Goal: Task Accomplishment & Management: Use online tool/utility

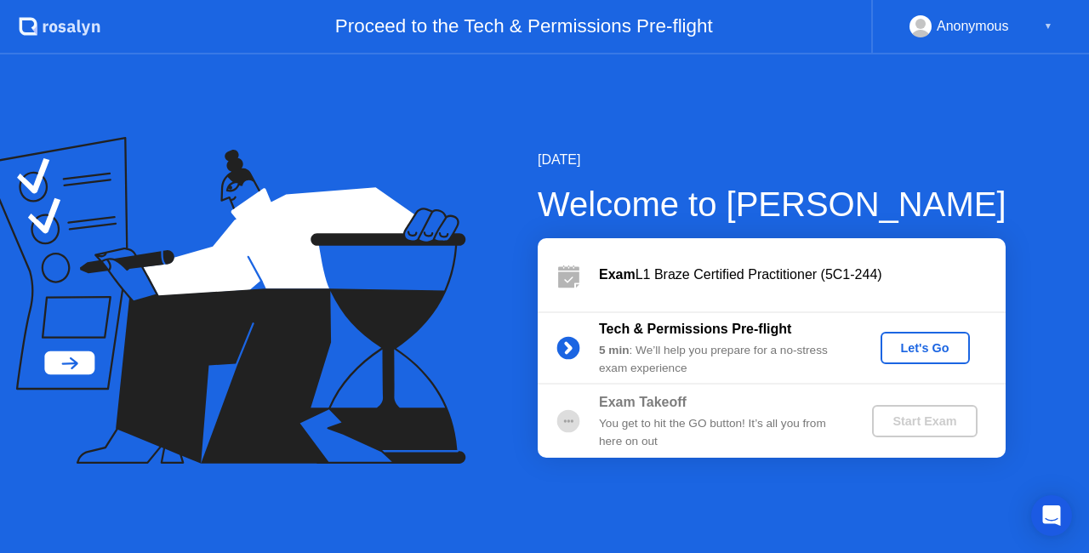
click at [921, 353] on div "Let's Go" at bounding box center [926, 348] width 76 height 14
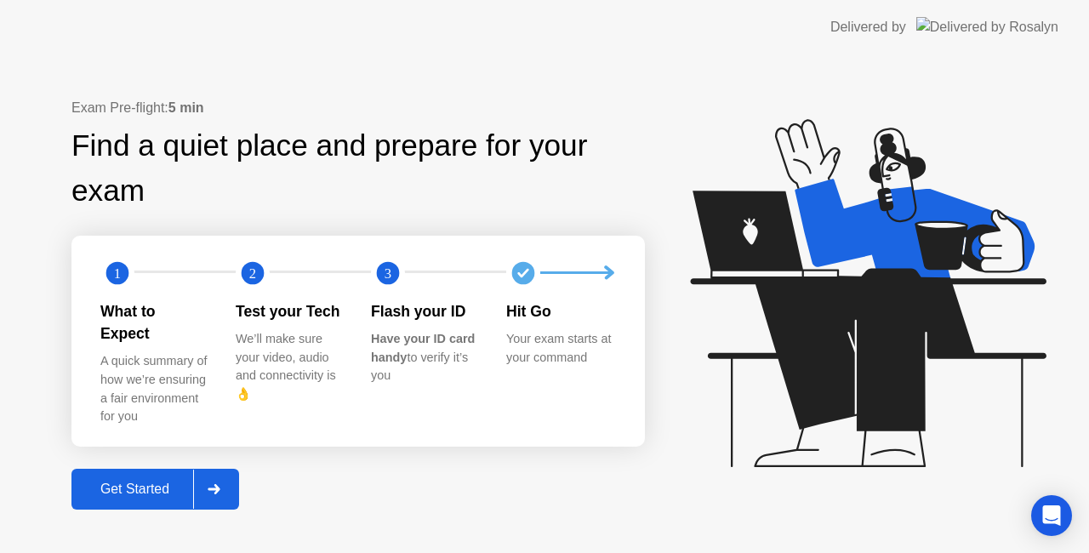
click at [225, 477] on div at bounding box center [213, 489] width 41 height 39
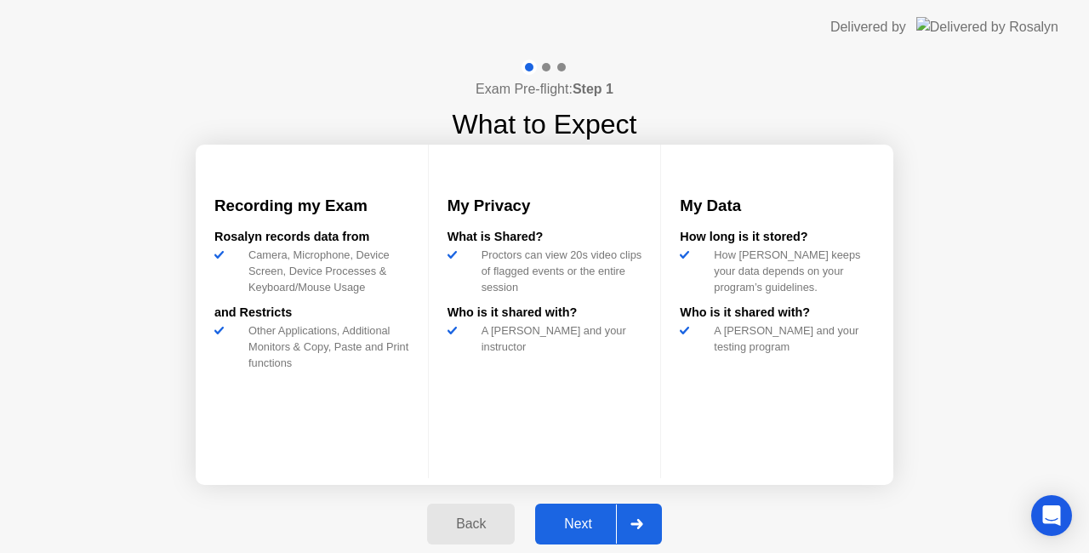
click at [635, 523] on icon at bounding box center [637, 524] width 12 height 10
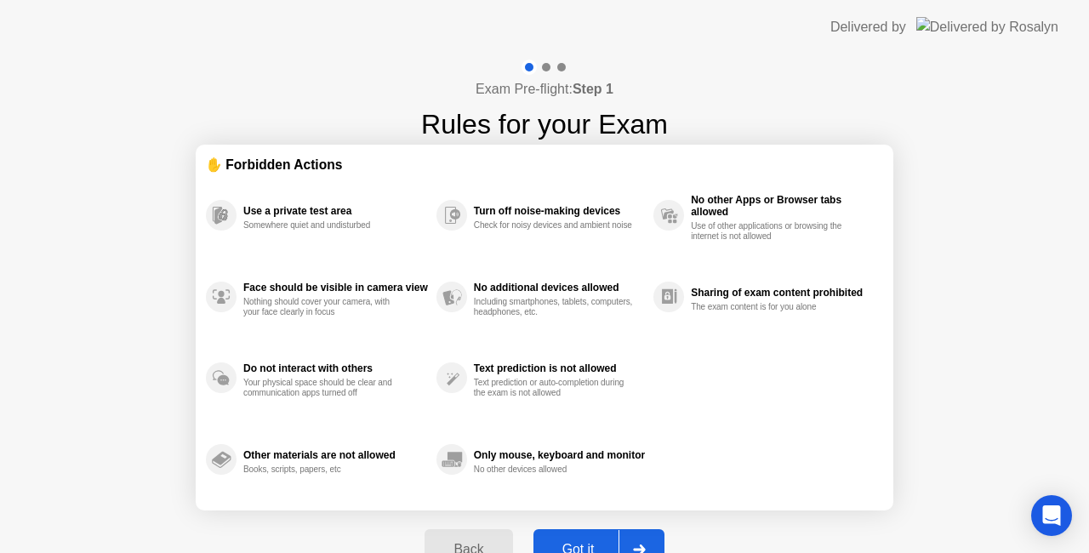
click at [510, 502] on section "✋ Forbidden Actions Use a private test area Somewhere quiet and undisturbed Fac…" at bounding box center [545, 328] width 698 height 366
click at [638, 536] on div at bounding box center [639, 549] width 41 height 39
select select "**********"
select select "*******"
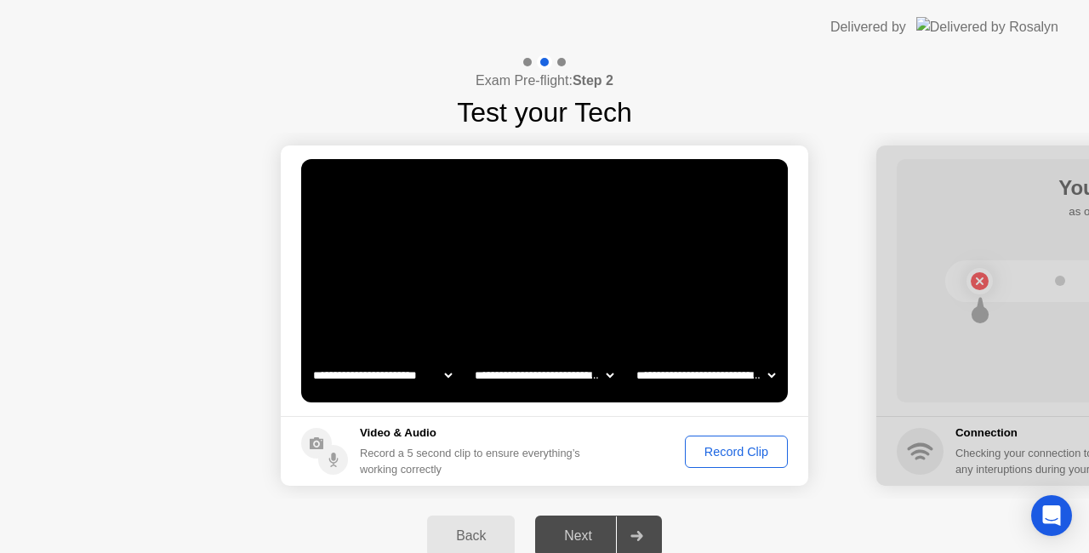
click at [735, 448] on div "Record Clip" at bounding box center [736, 452] width 91 height 14
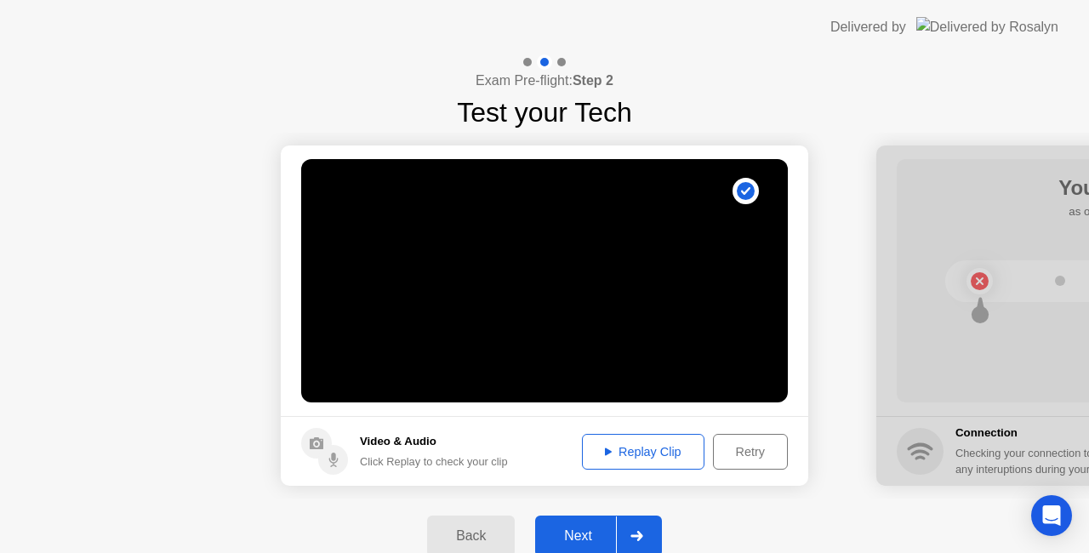
click at [681, 445] on div "Replay Clip" at bounding box center [643, 452] width 111 height 14
click at [589, 530] on div "Next" at bounding box center [578, 535] width 76 height 15
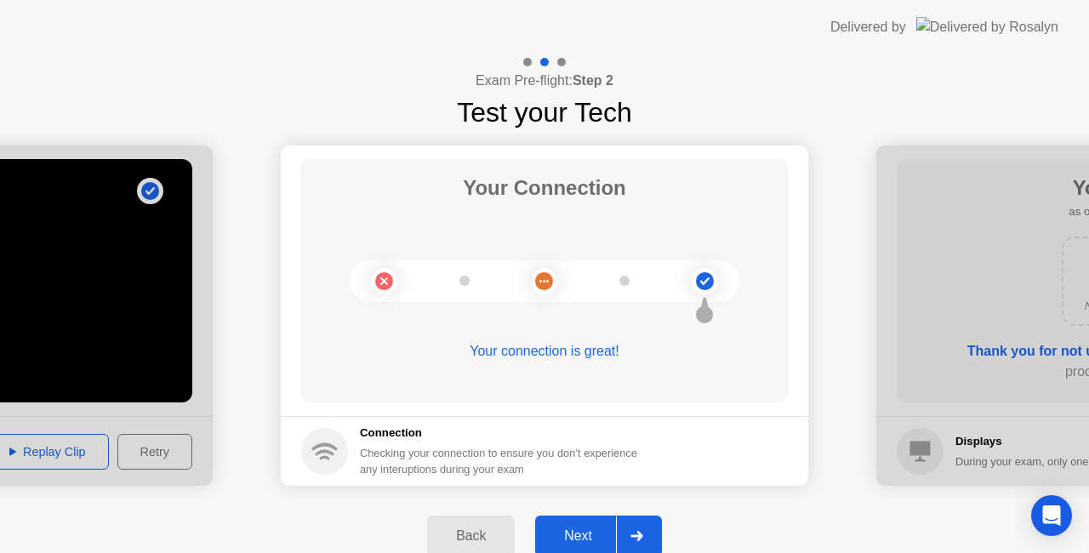
click at [600, 529] on div "Next" at bounding box center [578, 535] width 76 height 15
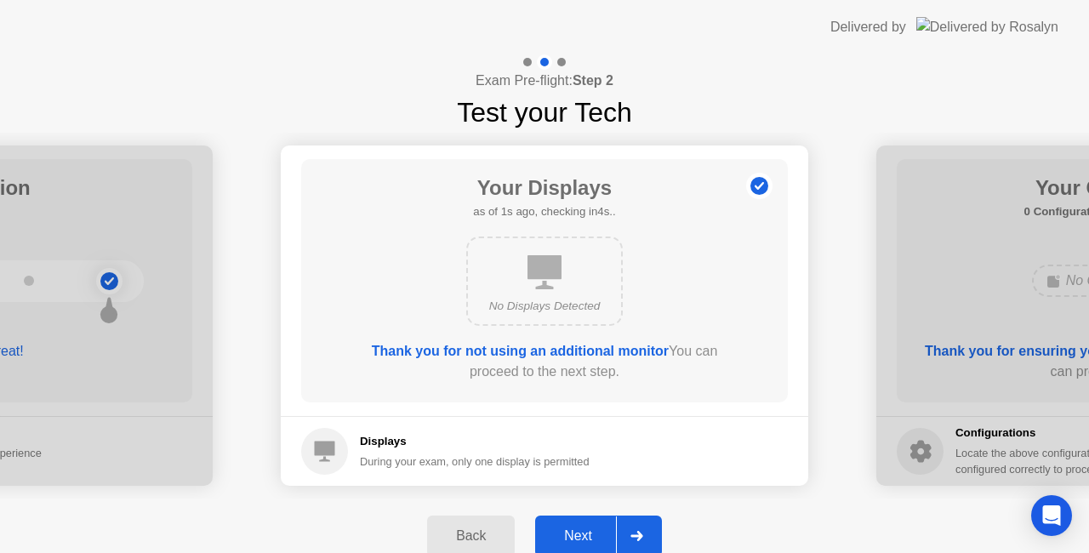
click at [571, 537] on div "Next" at bounding box center [578, 535] width 76 height 15
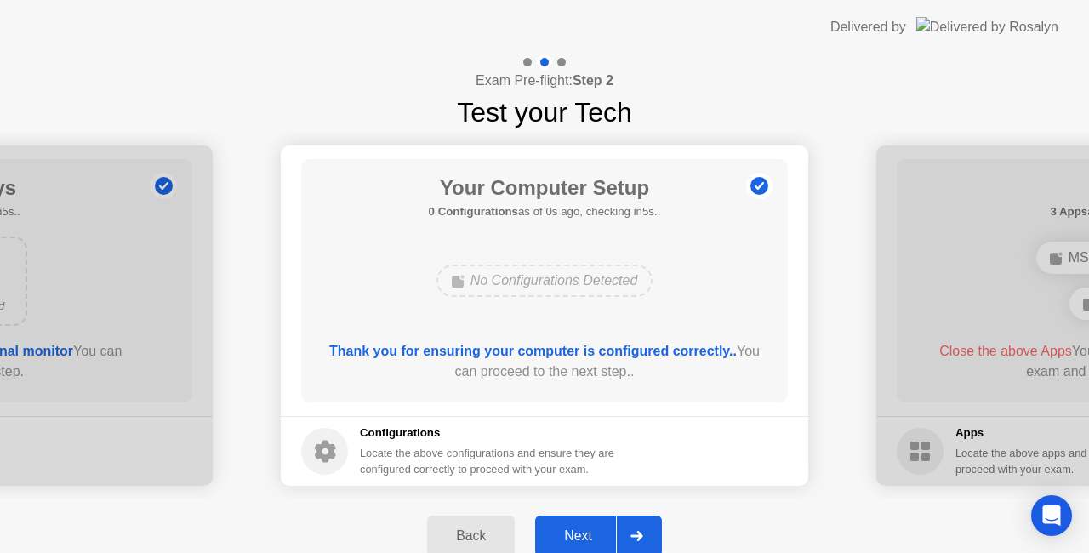
click at [582, 528] on div "Next" at bounding box center [578, 535] width 76 height 15
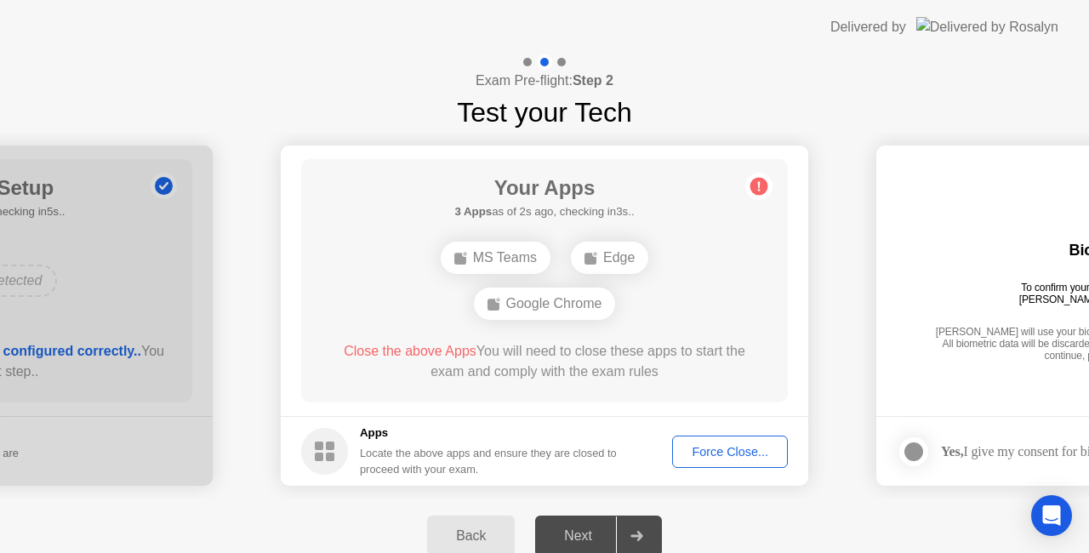
click at [731, 454] on div "Force Close..." at bounding box center [730, 452] width 104 height 14
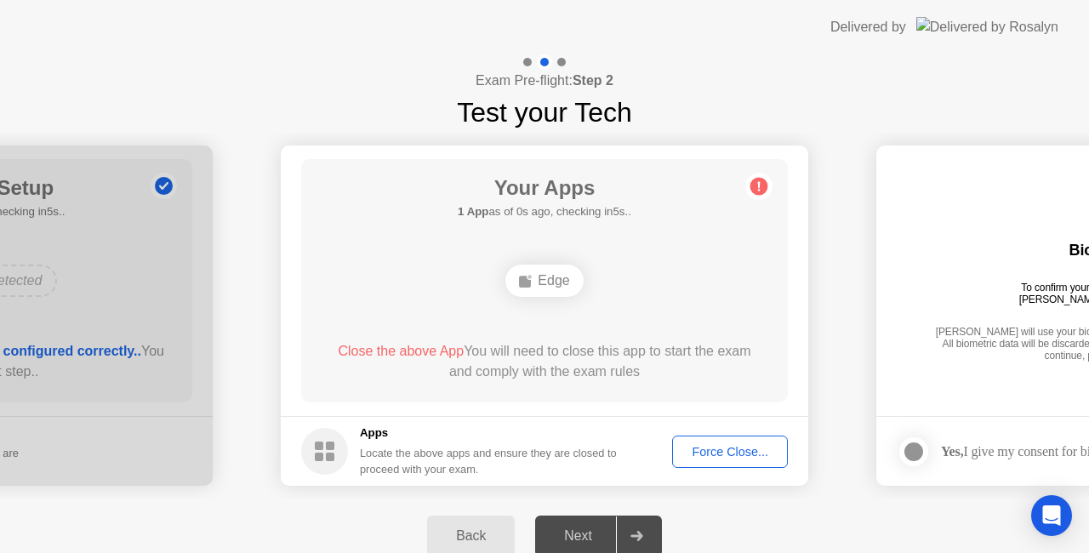
click at [728, 450] on div "Force Close..." at bounding box center [730, 452] width 104 height 14
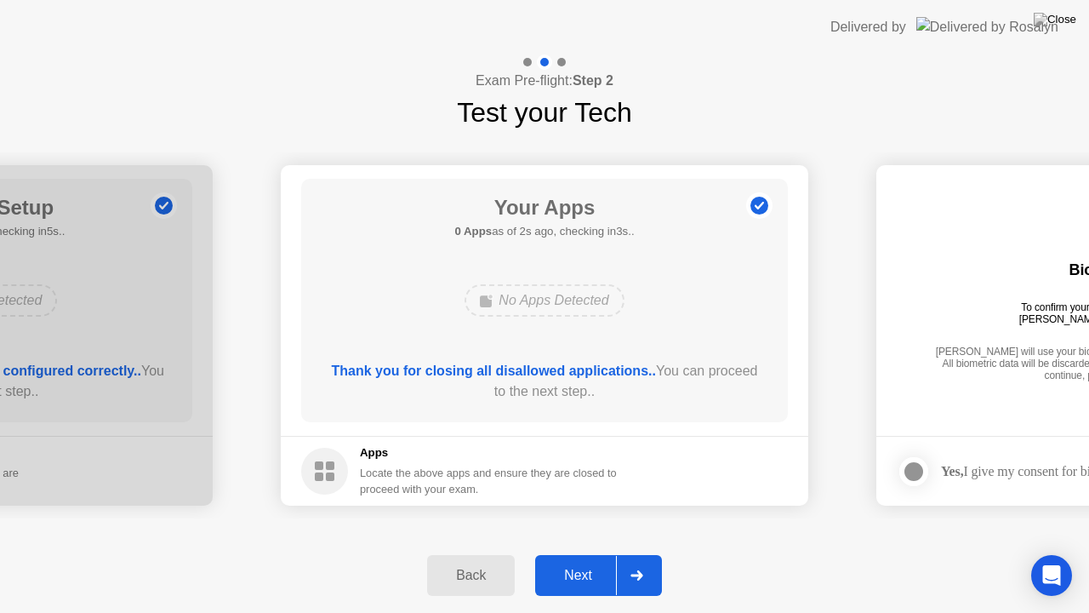
click at [576, 552] on div "Next" at bounding box center [578, 575] width 76 height 15
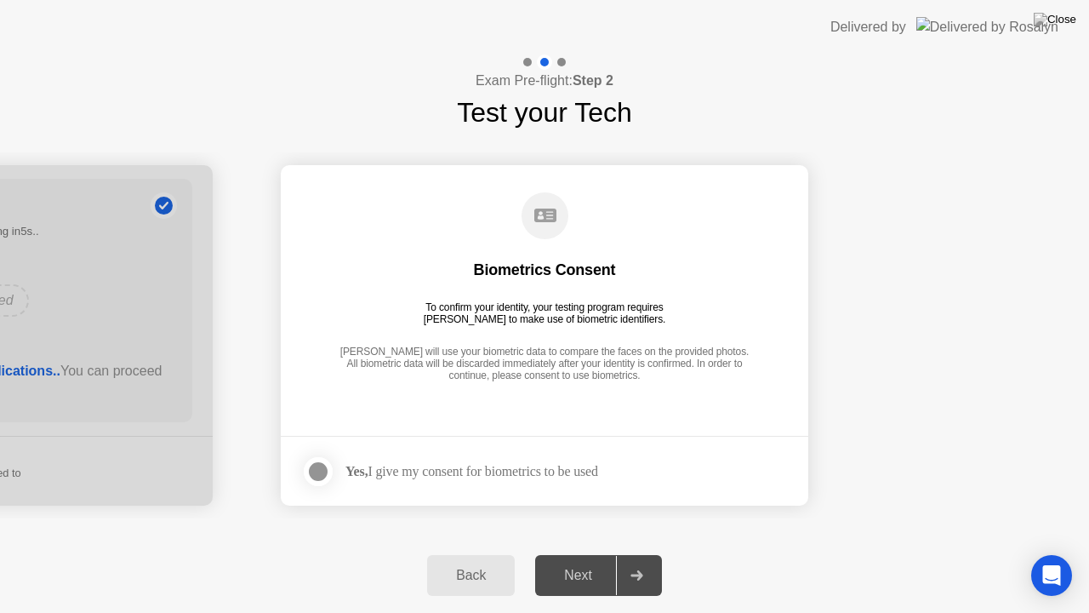
click at [318, 476] on div at bounding box center [318, 471] width 20 height 20
click at [577, 552] on div "Next" at bounding box center [578, 575] width 76 height 15
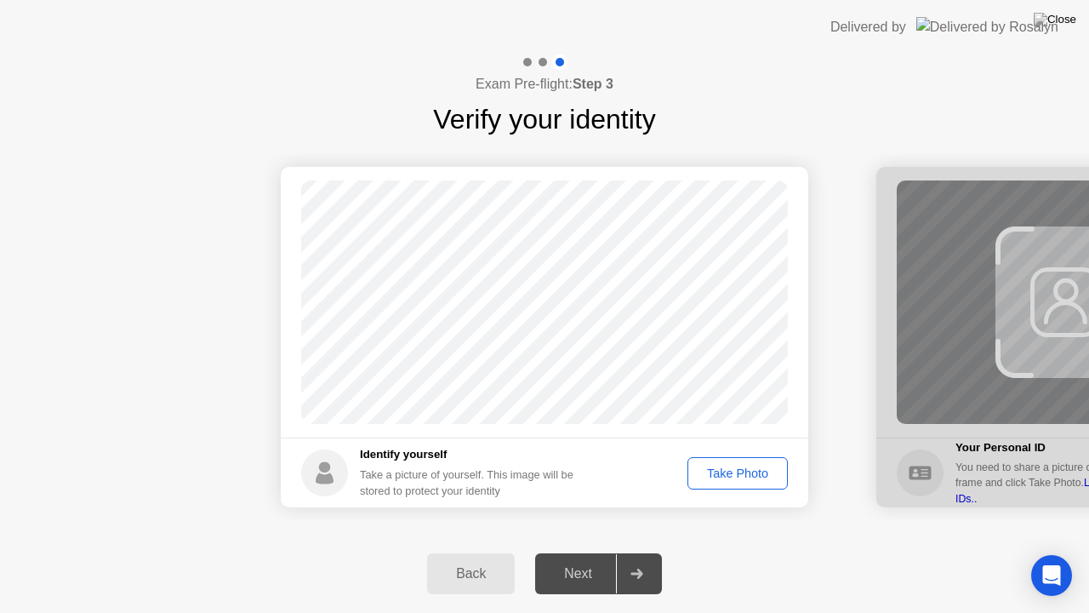
click at [727, 472] on div "Take Photo" at bounding box center [738, 473] width 89 height 14
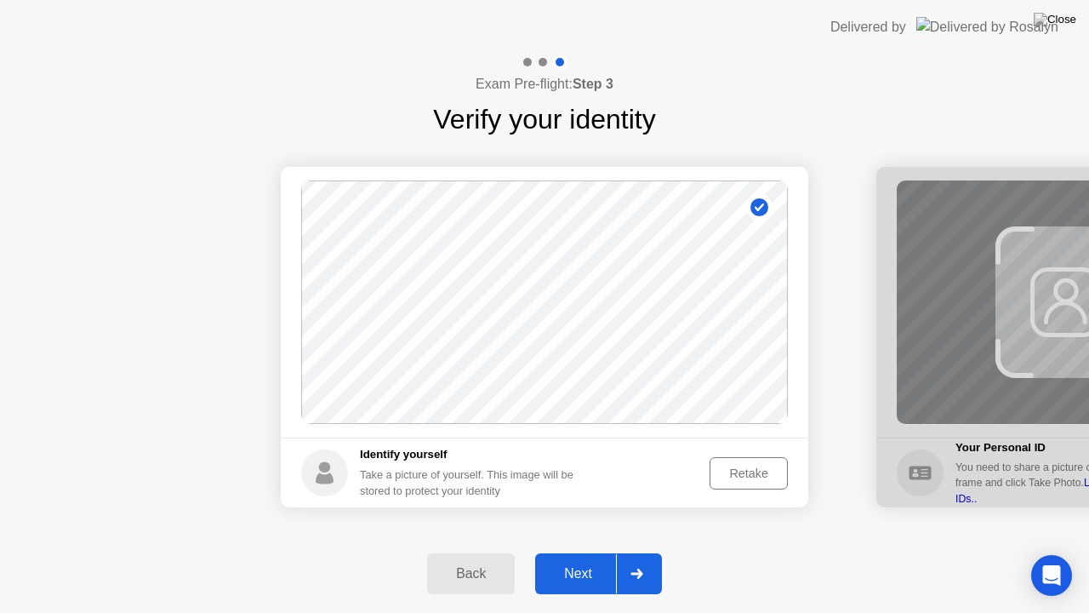
click at [586, 552] on div "Next" at bounding box center [578, 573] width 76 height 15
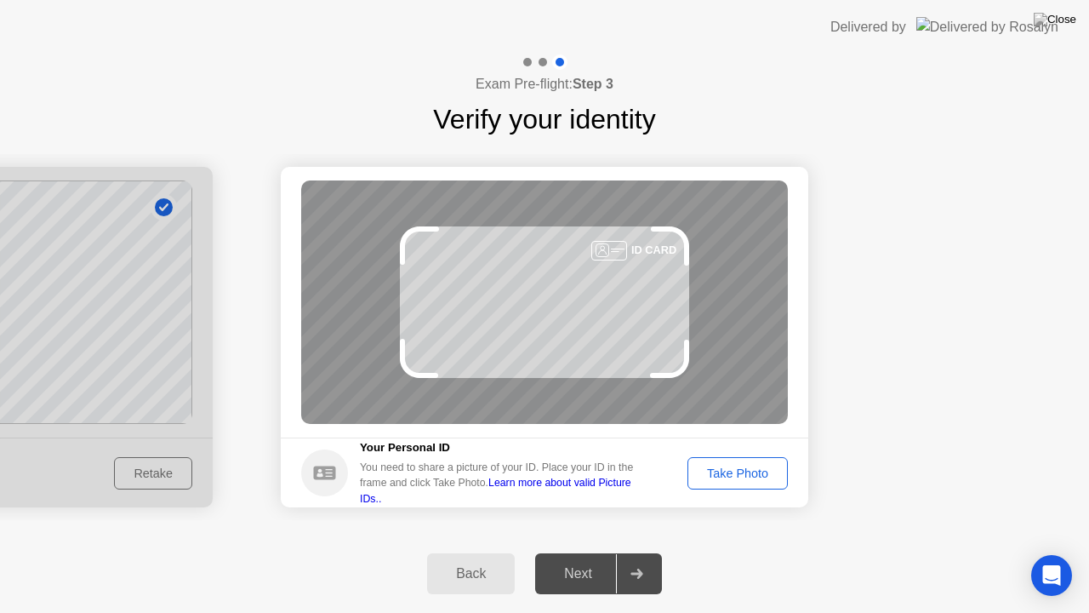
click at [740, 470] on div "Take Photo" at bounding box center [738, 473] width 89 height 14
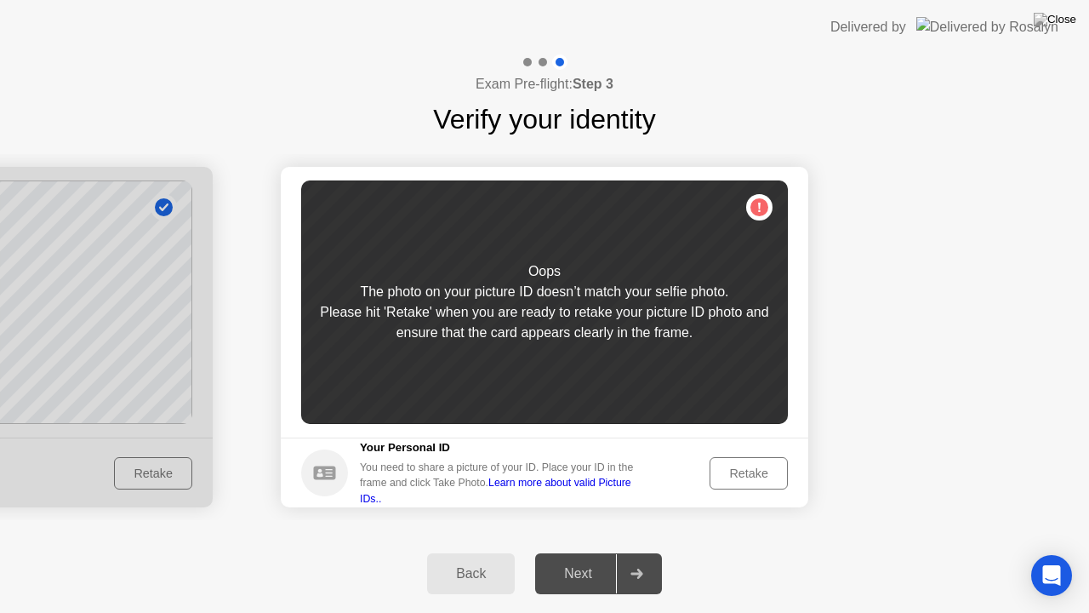
click at [737, 473] on div "Retake" at bounding box center [749, 473] width 66 height 14
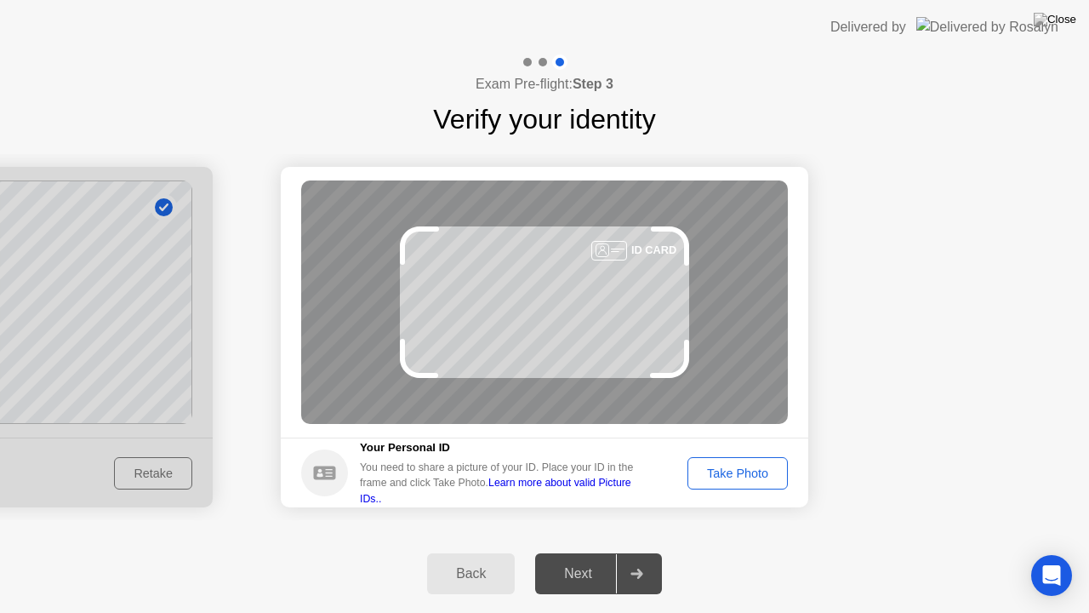
click at [742, 479] on div "Take Photo" at bounding box center [738, 473] width 89 height 14
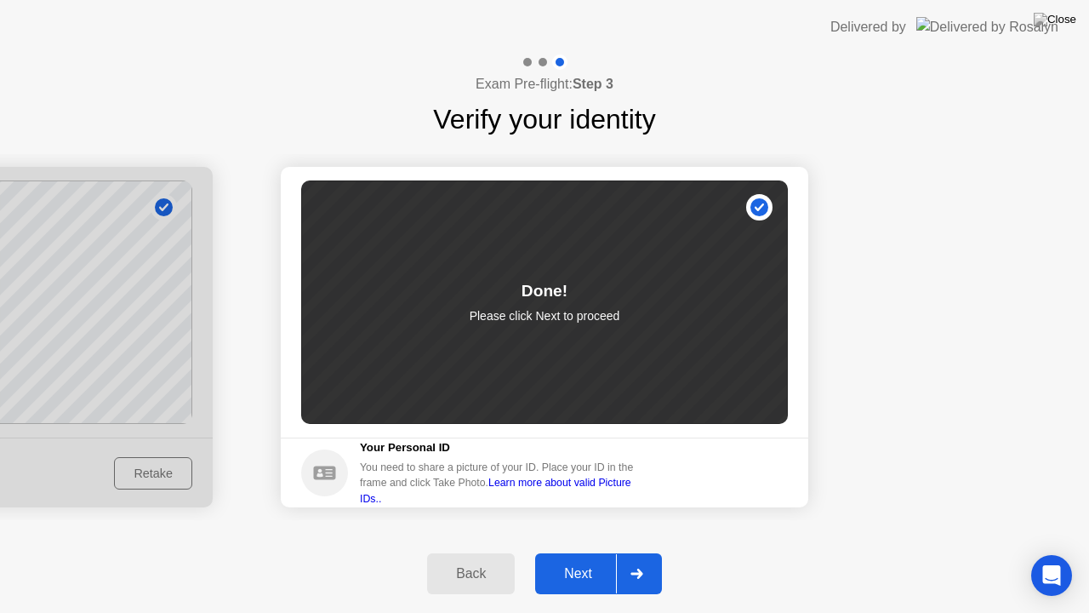
click at [559, 552] on div "Next" at bounding box center [578, 573] width 76 height 15
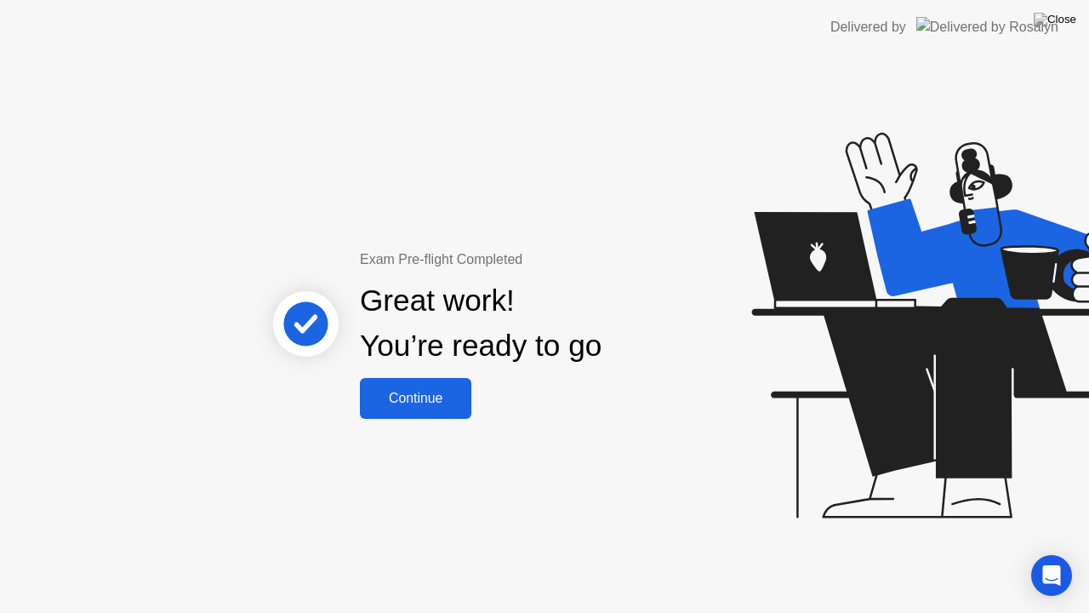
click at [444, 397] on div "Continue" at bounding box center [415, 398] width 101 height 15
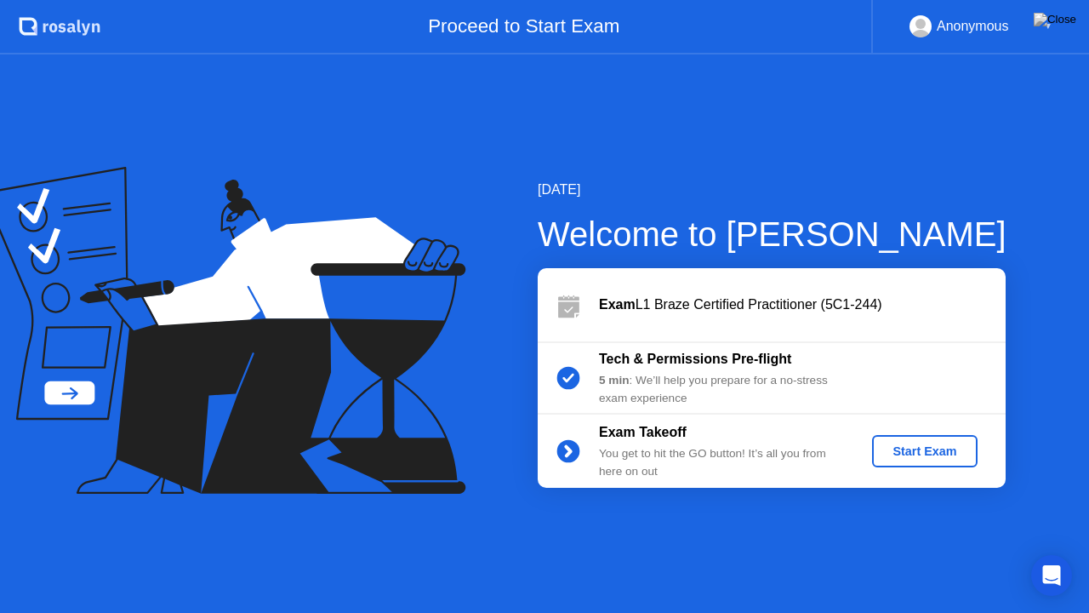
click at [933, 449] on div "Start Exam" at bounding box center [924, 451] width 91 height 14
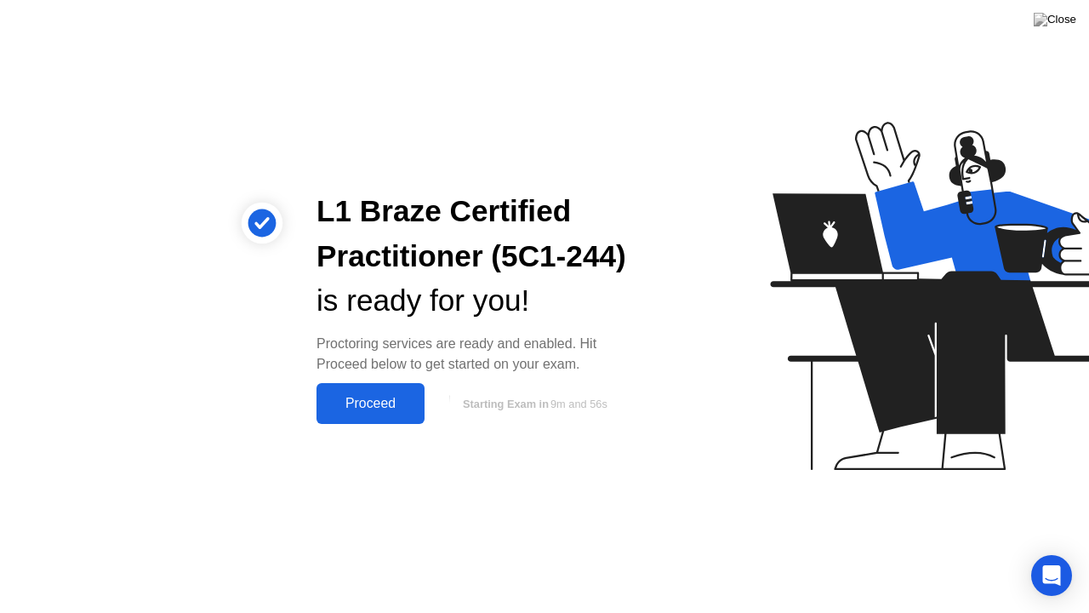
click at [356, 398] on div "Proceed" at bounding box center [371, 403] width 98 height 15
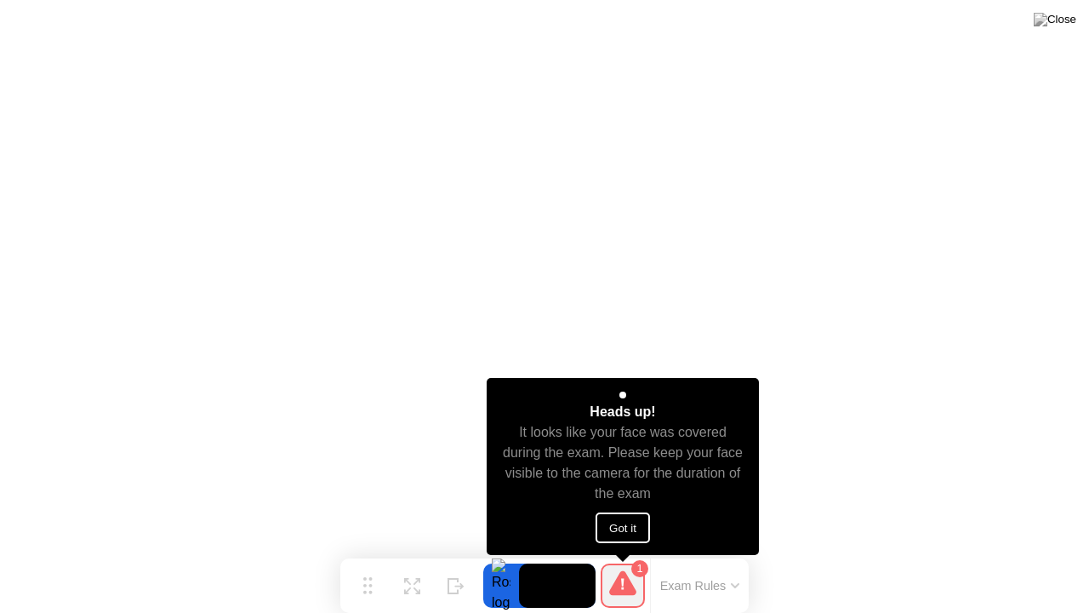
click at [620, 526] on button "Got it" at bounding box center [623, 527] width 54 height 31
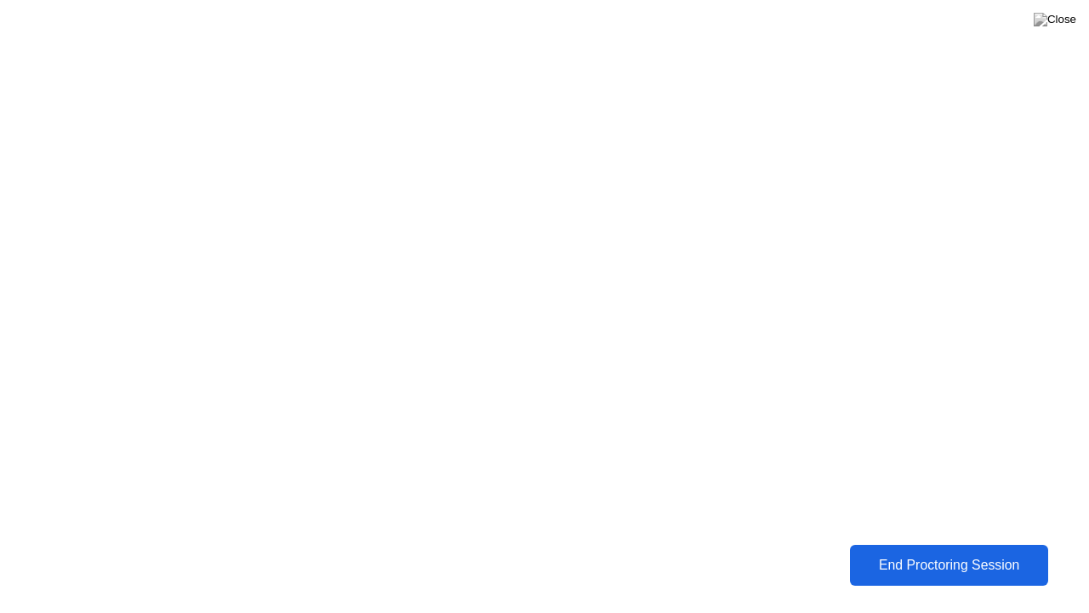
click at [894, 552] on div "End Proctoring Session" at bounding box center [948, 565] width 201 height 16
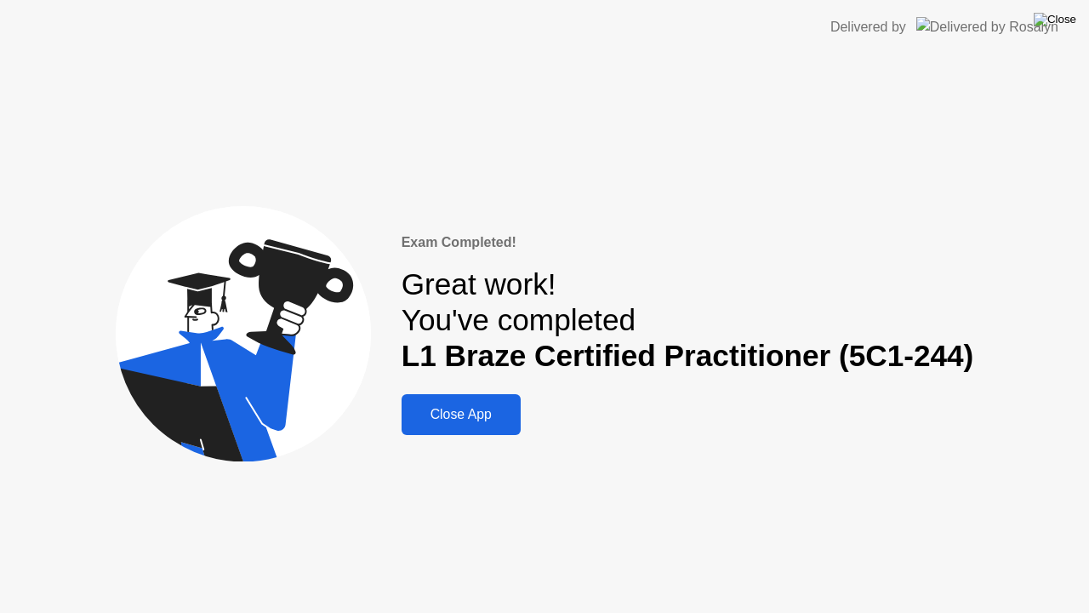
click at [1072, 16] on img at bounding box center [1055, 20] width 43 height 14
